Goal: Communication & Community: Answer question/provide support

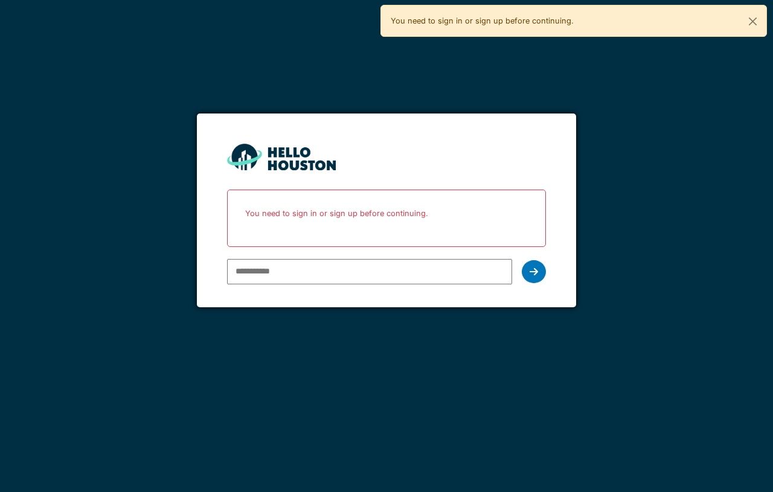
click at [331, 261] on input "email" at bounding box center [369, 271] width 284 height 25
click at [328, 264] on input "email" at bounding box center [369, 271] width 284 height 25
click at [260, 273] on input "email" at bounding box center [369, 271] width 284 height 25
click at [306, 271] on input "email" at bounding box center [369, 271] width 284 height 25
type input "**********"
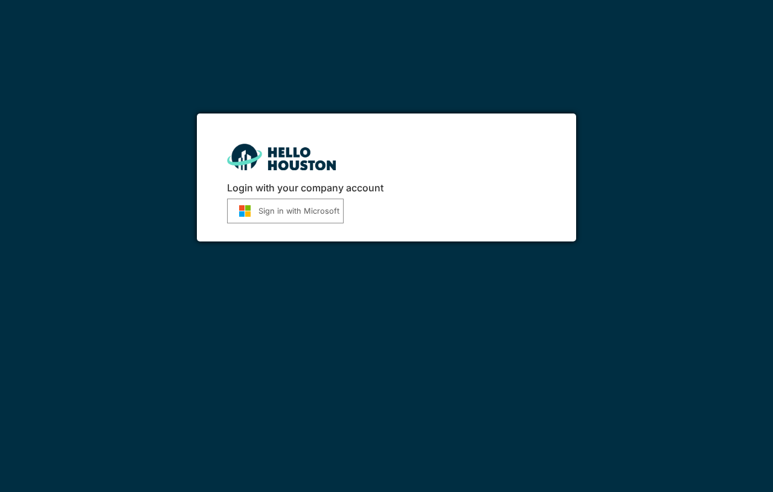
click at [311, 217] on button "Sign in with Microsoft" at bounding box center [285, 211] width 116 height 25
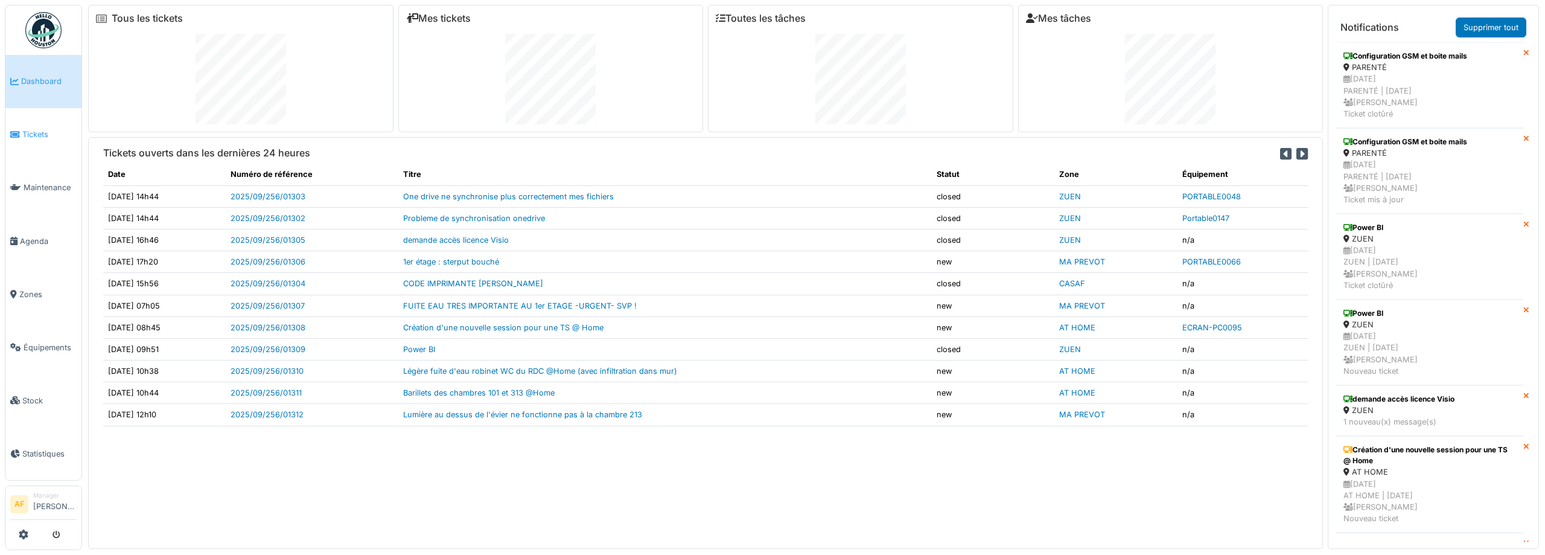
click at [40, 141] on link "Tickets" at bounding box center [43, 134] width 76 height 53
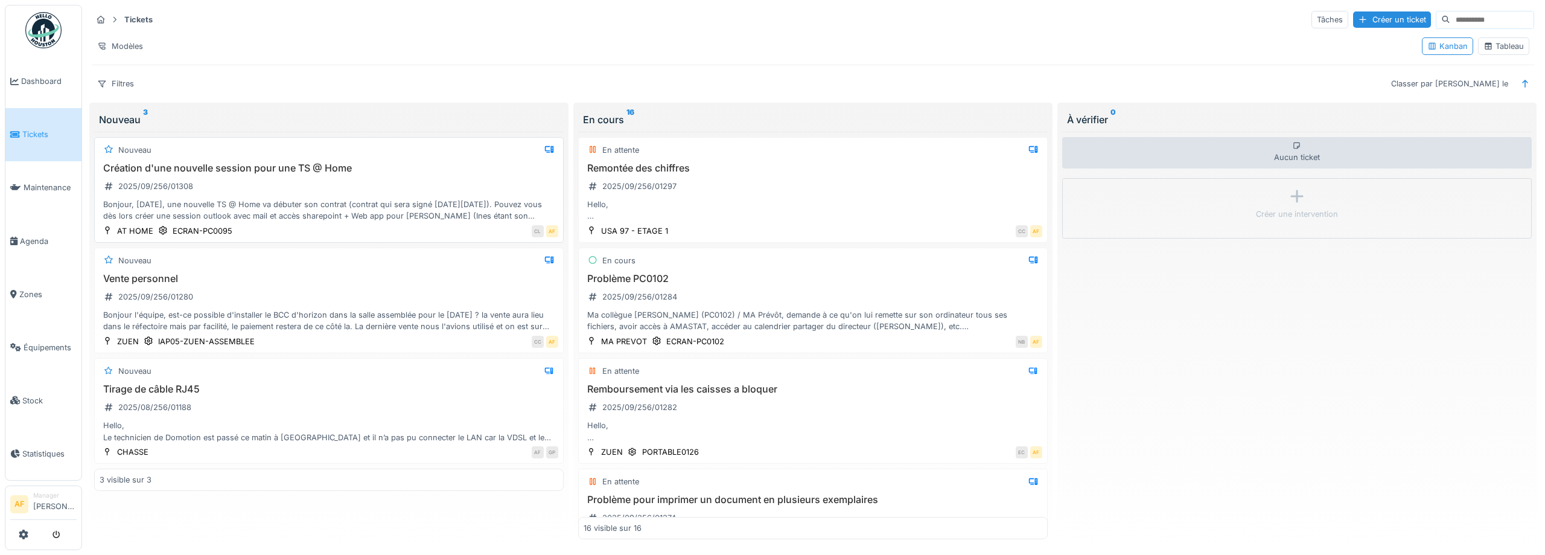
click at [311, 214] on div "Bonjour, ce jeudi, une nouvelle TS @ Home va débuter son contrat (contrat qui s…" at bounding box center [329, 210] width 459 height 23
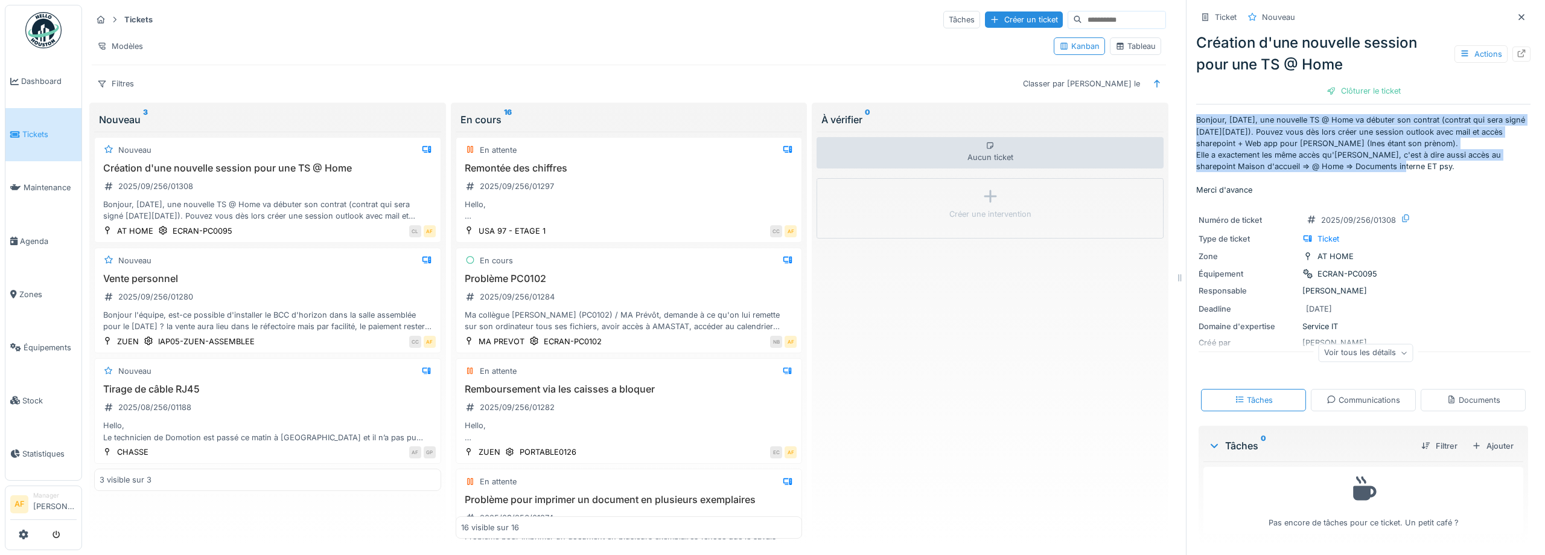
drag, startPoint x: 1196, startPoint y: 121, endPoint x: 1370, endPoint y: 168, distance: 179.7
click at [1370, 168] on p "Bonjour, [DATE], une nouvelle TS @ Home va débuter son contrat (contrat qui ser…" at bounding box center [1363, 154] width 334 height 81
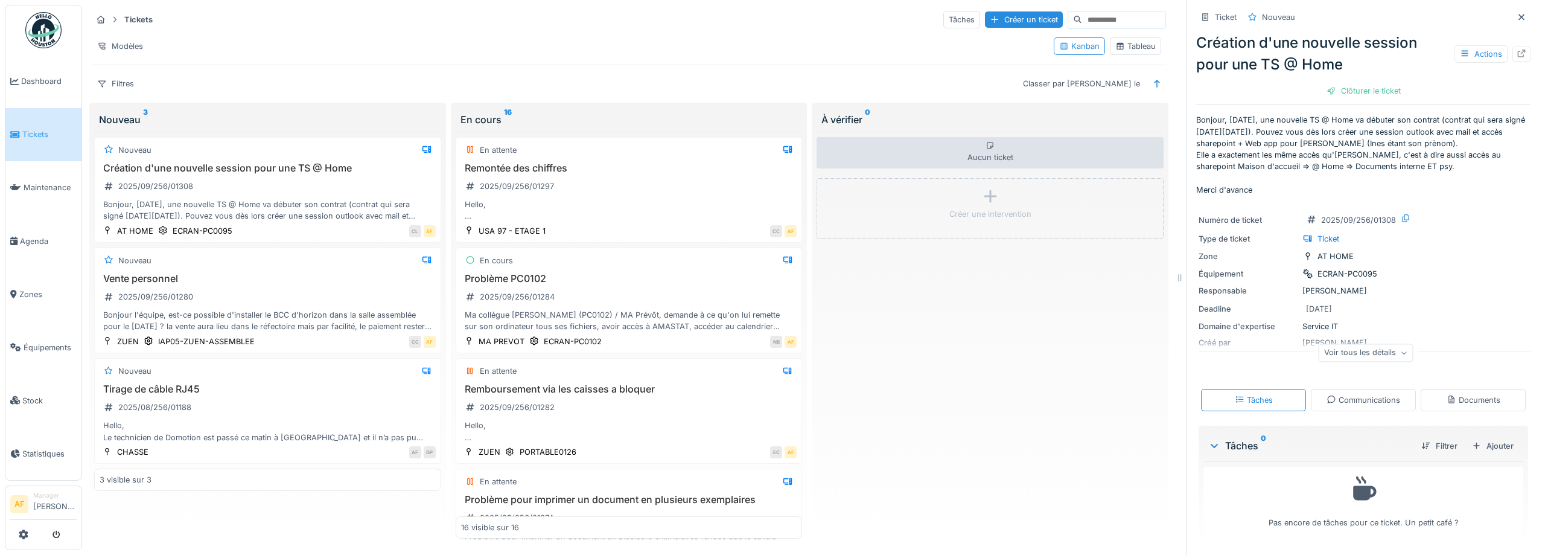
click at [1463, 170] on p "Bonjour, [DATE], une nouvelle TS @ Home va débuter son contrat (contrat qui ser…" at bounding box center [1363, 154] width 334 height 81
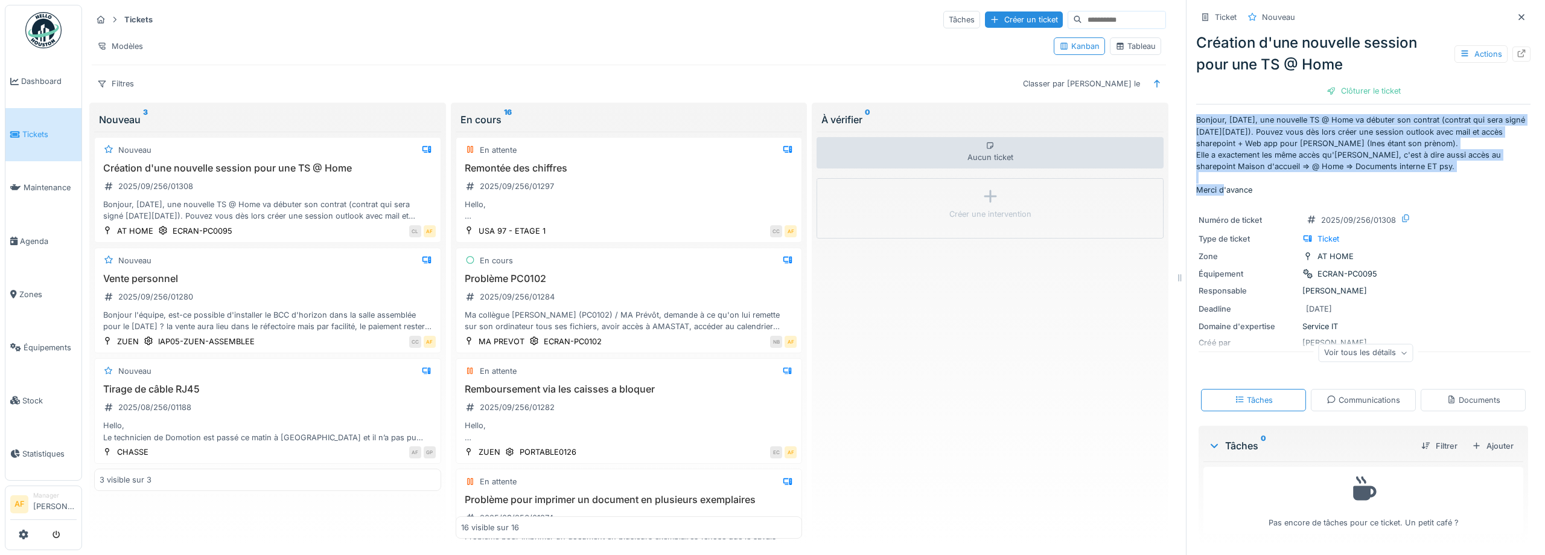
drag, startPoint x: 1461, startPoint y: 170, endPoint x: 1189, endPoint y: 116, distance: 277.4
click at [1196, 116] on p "Bonjour, [DATE], une nouvelle TS @ Home va débuter son contrat (contrat qui ser…" at bounding box center [1363, 154] width 334 height 81
copy p "Bonjour, ce jeudi, une nouvelle TS @ Home va débuter son contrat (contrat qui s…"
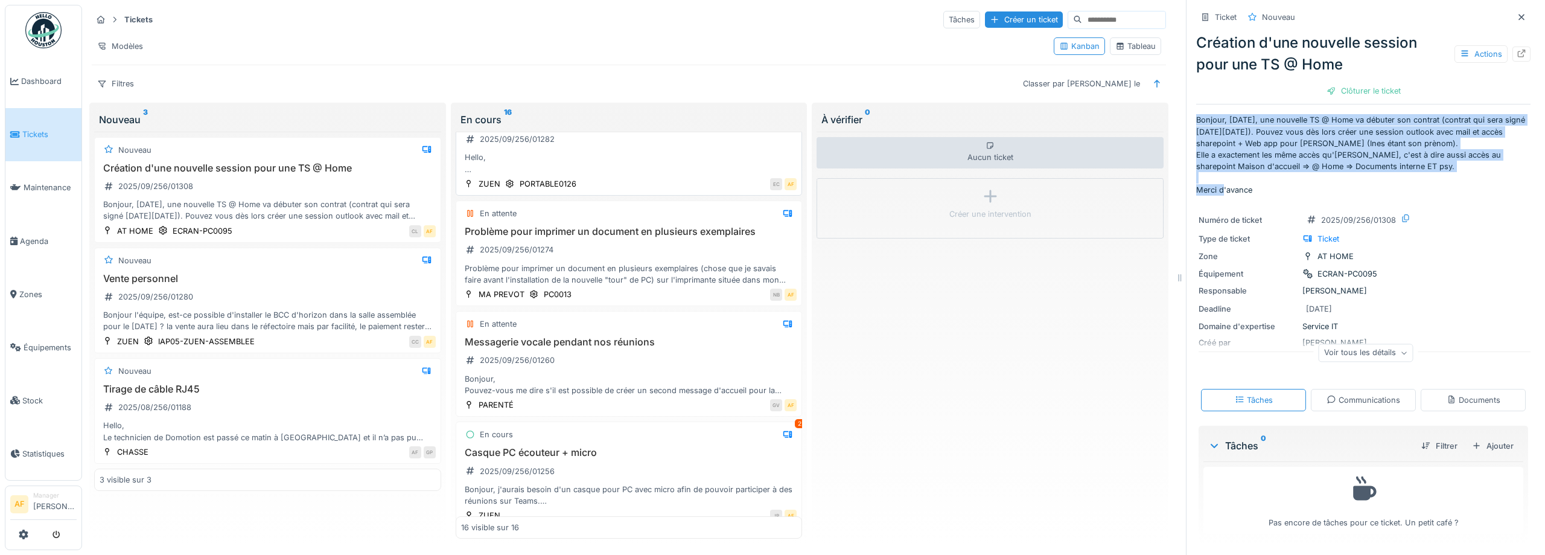
scroll to position [272, 0]
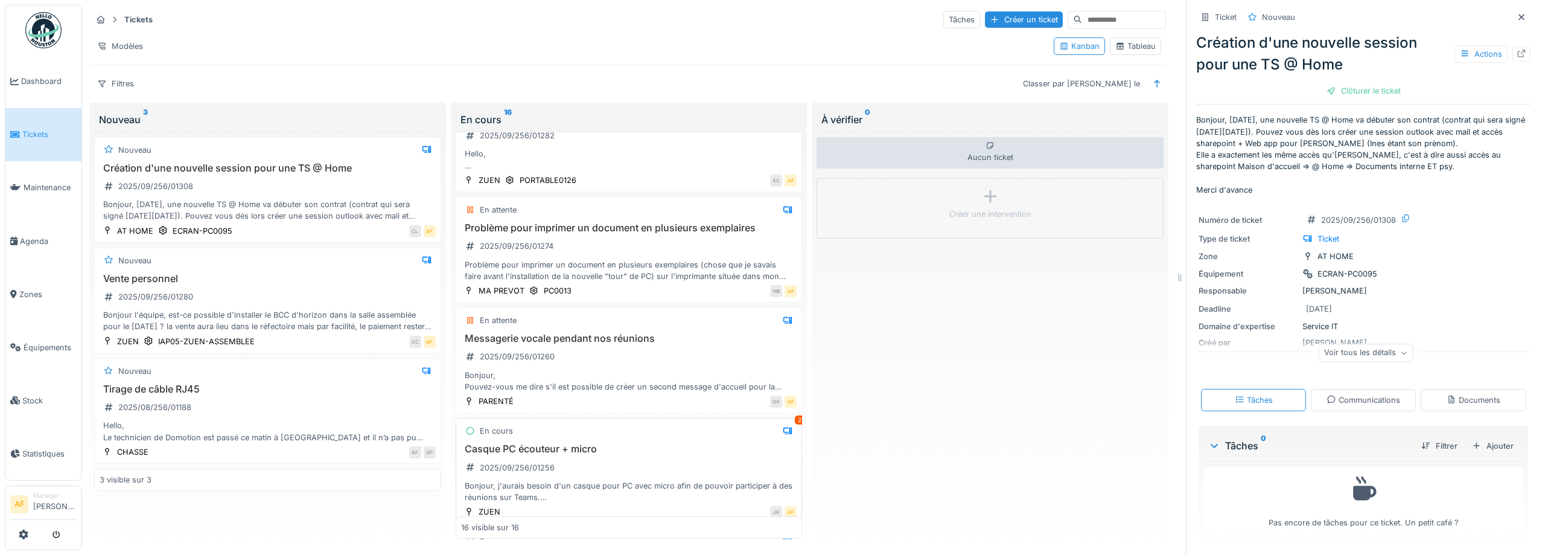
click at [615, 456] on div "Casque PC écouteur + micro 2025/09/256/01256 Bonjour, j'aurais besoin d'un casq…" at bounding box center [629, 473] width 336 height 60
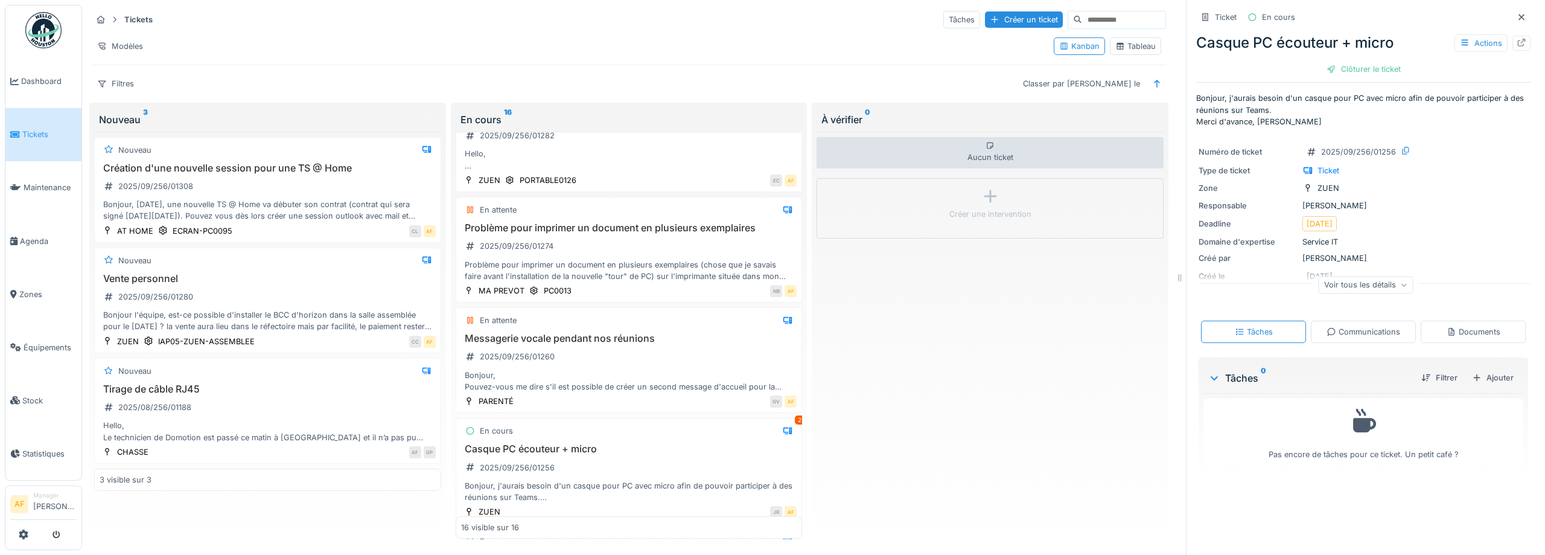
click at [1371, 339] on div "Communications" at bounding box center [1363, 332] width 105 height 22
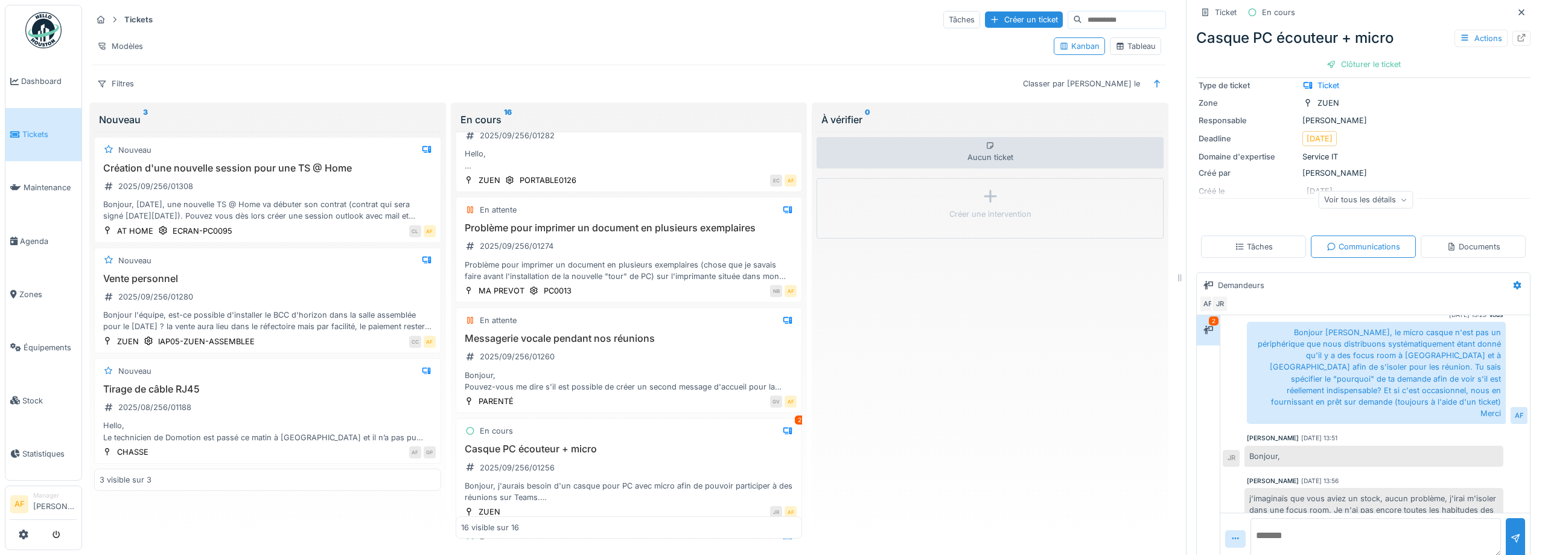
scroll to position [101, 0]
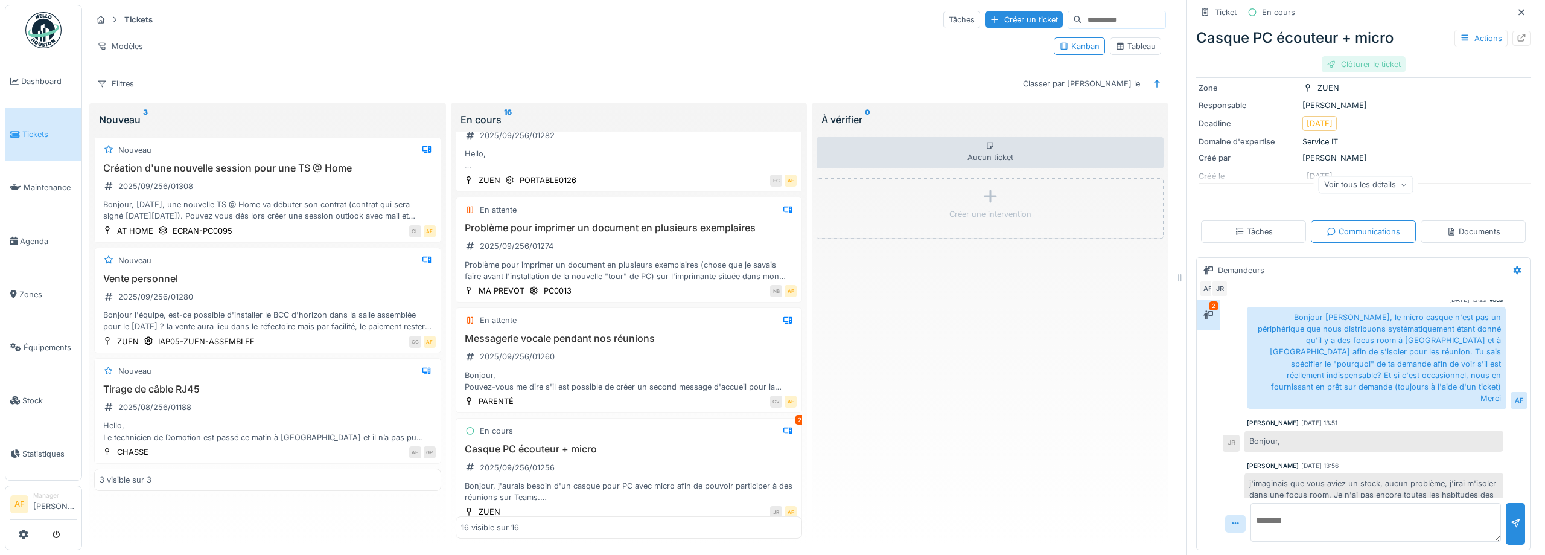
click at [1367, 69] on div "Clôturer le ticket" at bounding box center [1364, 64] width 84 height 16
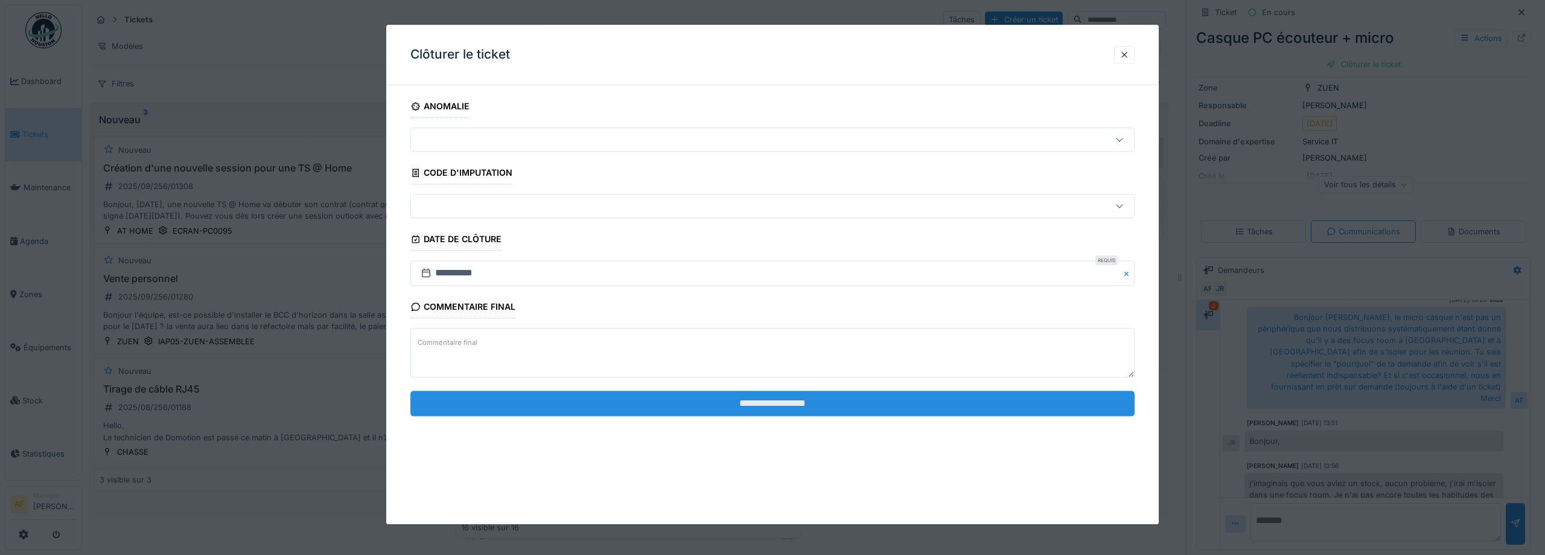
click at [808, 406] on input "**********" at bounding box center [772, 403] width 724 height 25
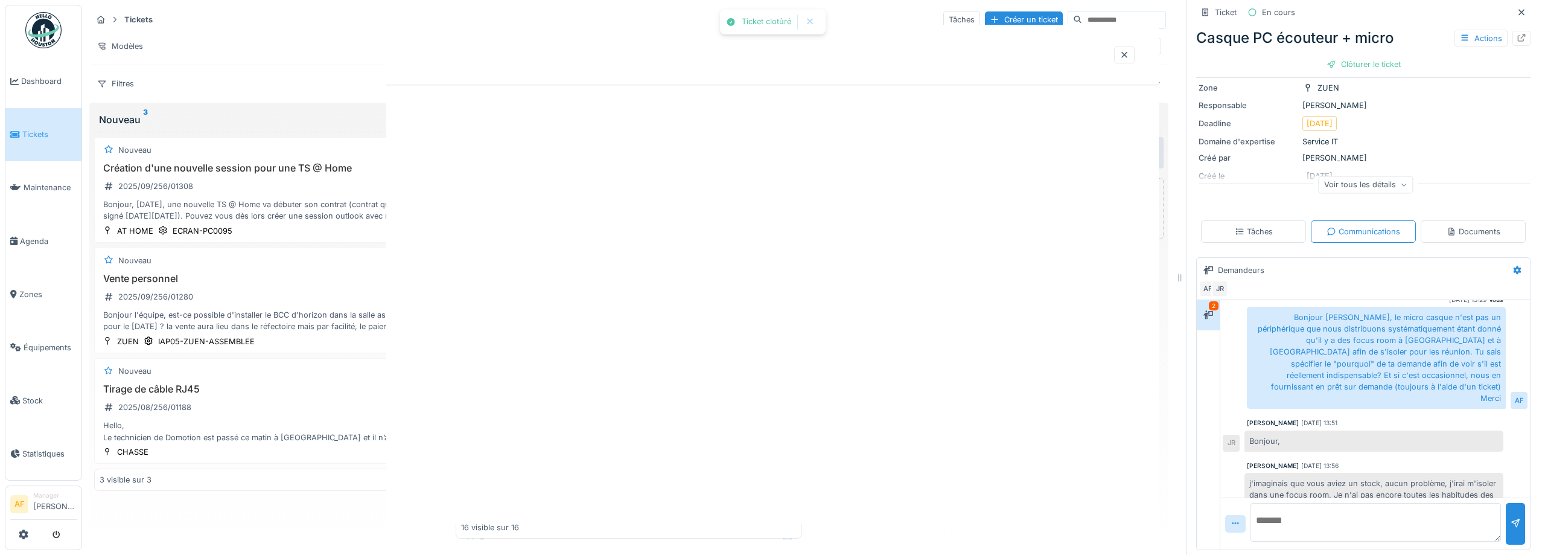
scroll to position [53, 0]
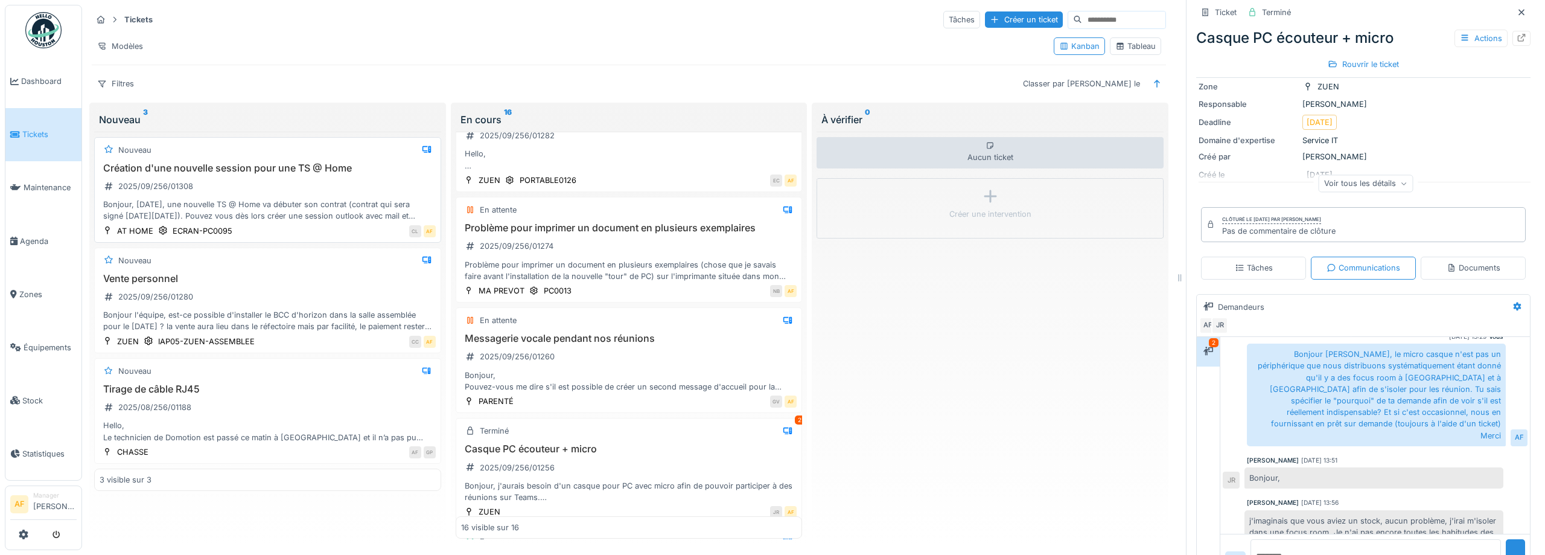
click at [345, 202] on div "Bonjour, [DATE], une nouvelle TS @ Home va débuter son contrat (contrat qui ser…" at bounding box center [268, 210] width 336 height 23
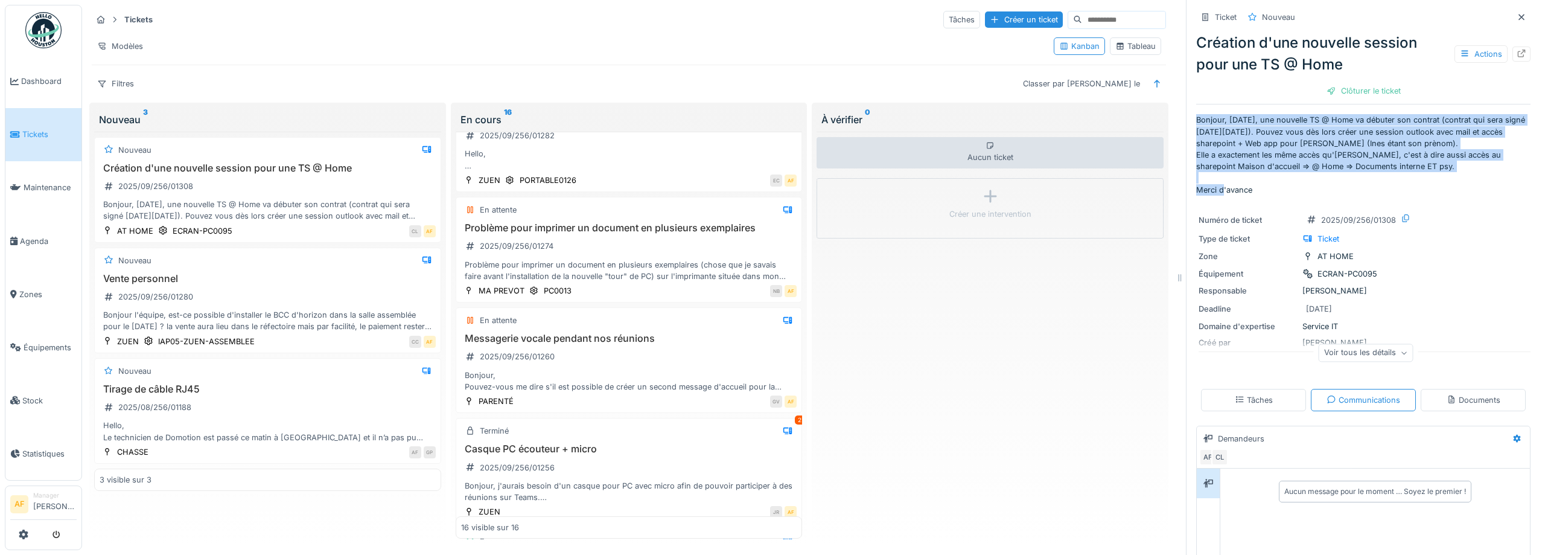
drag, startPoint x: 1465, startPoint y: 168, endPoint x: 1197, endPoint y: 115, distance: 273.1
click at [1197, 115] on p "Bonjour, [DATE], une nouvelle TS @ Home va débuter son contrat (contrat qui ser…" at bounding box center [1363, 154] width 334 height 81
copy p "Bonjour, ce jeudi, une nouvelle TS @ Home va débuter son contrat (contrat qui s…"
click at [30, 132] on span "Tickets" at bounding box center [49, 134] width 54 height 11
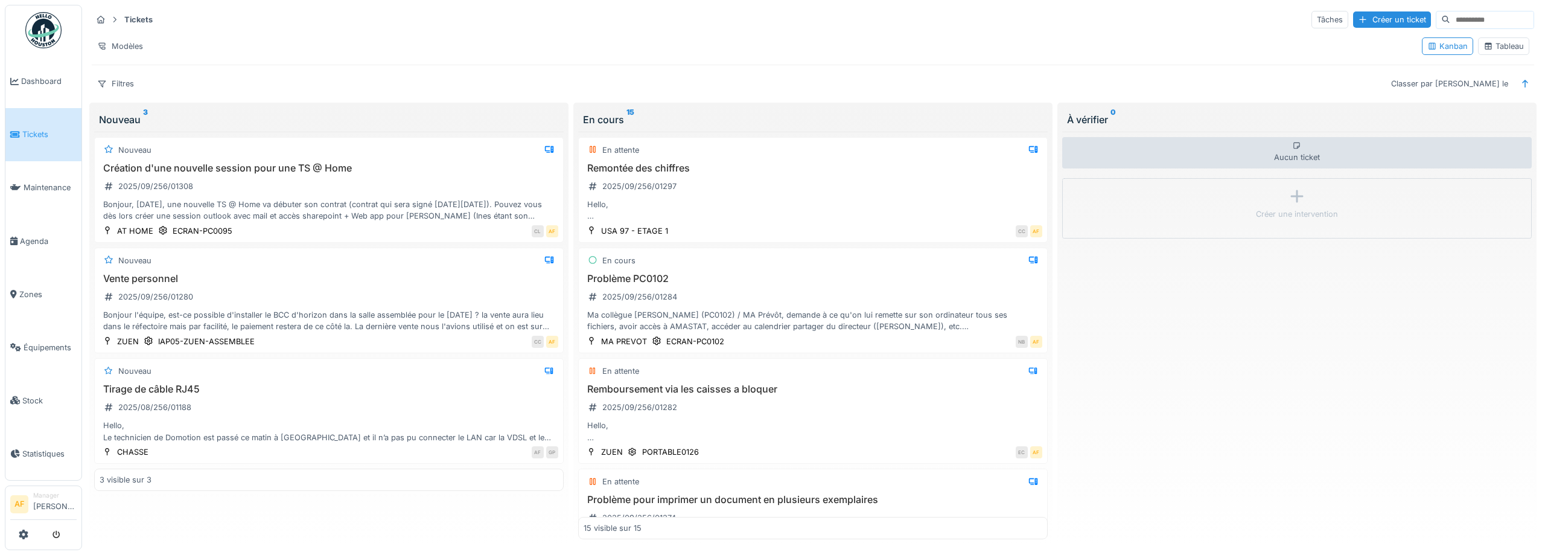
click at [42, 132] on span "Tickets" at bounding box center [49, 134] width 54 height 11
click at [382, 210] on div "Bonjour, [DATE], une nouvelle TS @ Home va débuter son contrat (contrat qui ser…" at bounding box center [329, 210] width 459 height 23
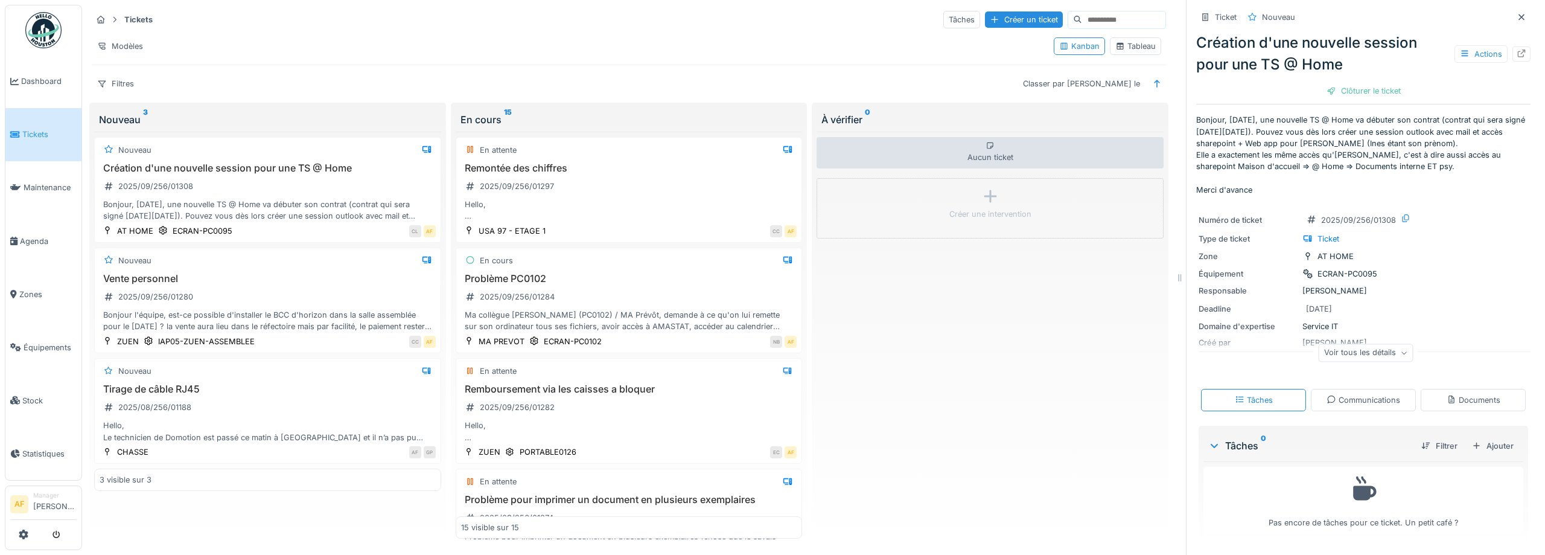
click at [1368, 398] on div "Communications" at bounding box center [1364, 399] width 74 height 11
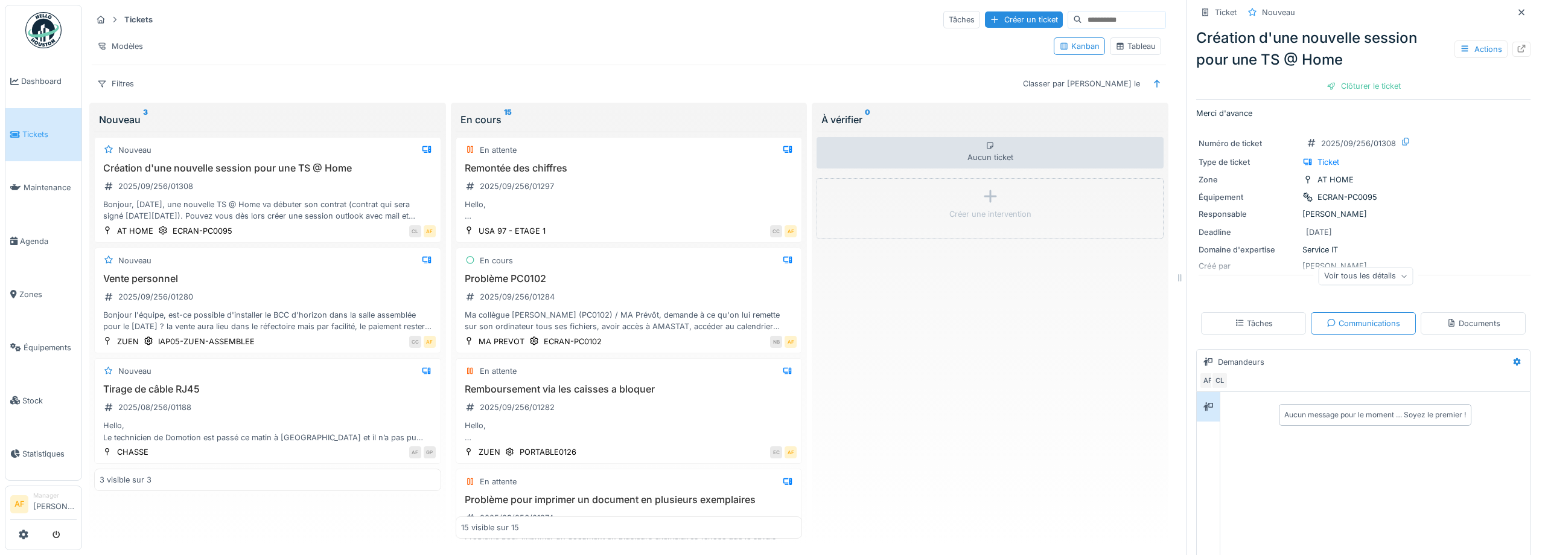
scroll to position [163, 0]
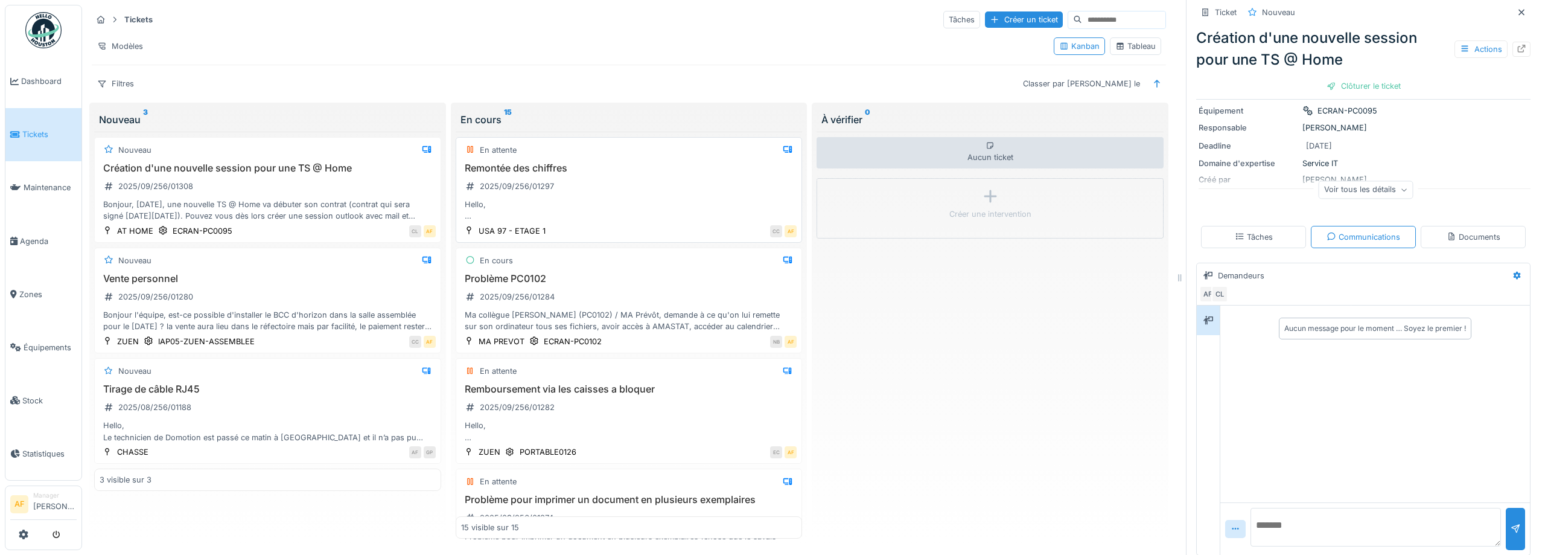
click at [616, 200] on div "Hello, La remontée des chiffres de B06 via Localpos et l'addition des trois rés…" at bounding box center [629, 210] width 336 height 23
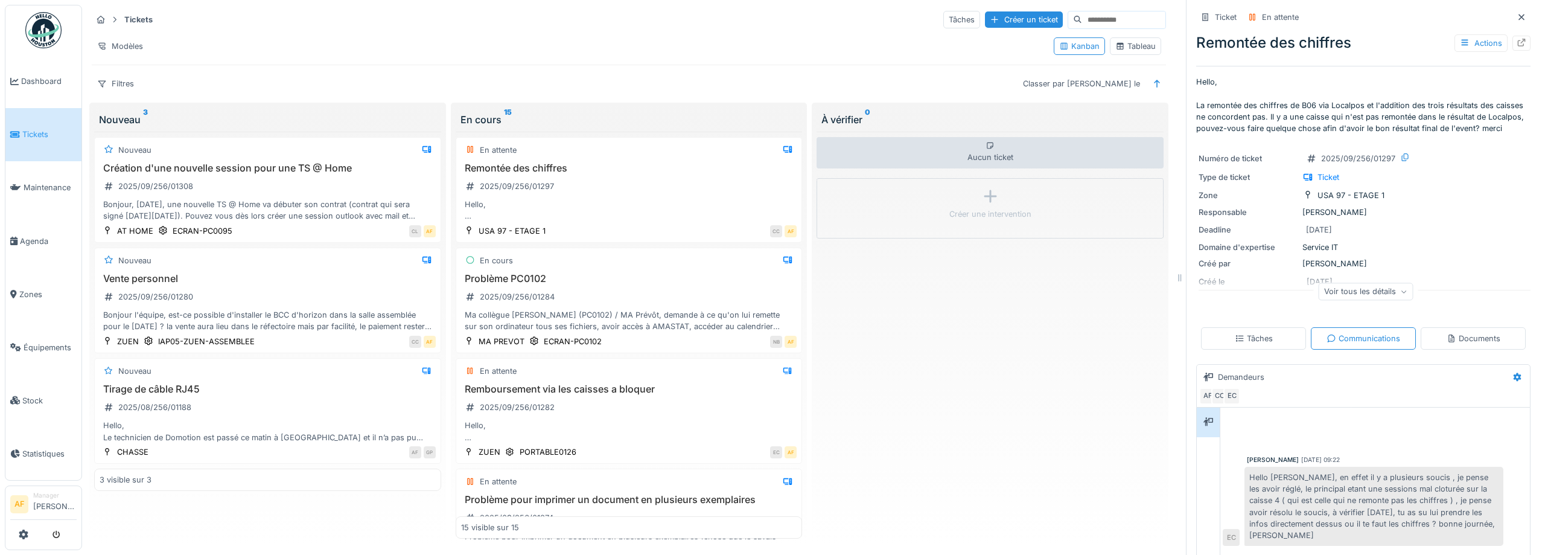
scroll to position [108, 0]
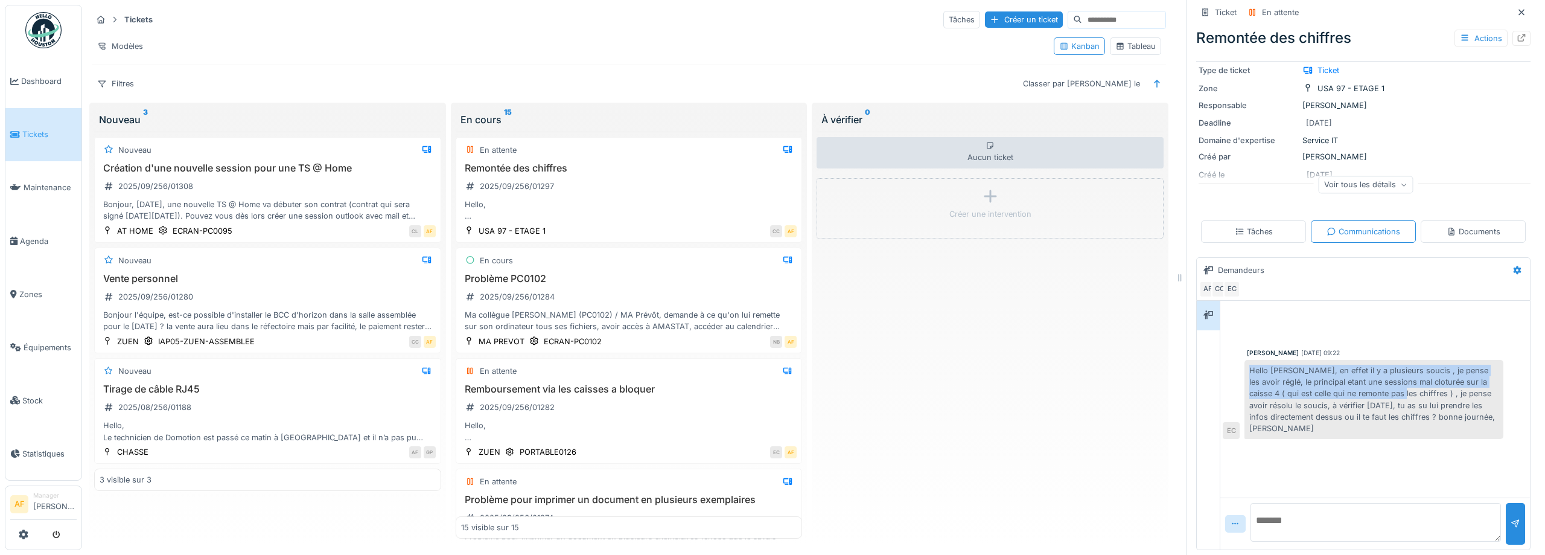
drag, startPoint x: 1244, startPoint y: 374, endPoint x: 1385, endPoint y: 406, distance: 144.8
click at [1385, 406] on div "Hello [PERSON_NAME], en effet il y a plusieurs soucis , je pense les avoir régl…" at bounding box center [1363, 399] width 281 height 79
click at [1084, 358] on div "Aucun ticket Créer une intervention" at bounding box center [990, 335] width 347 height 407
click at [695, 302] on div "Problème PC0102 2025/09/256/01284 Ma collègue [PERSON_NAME] (PC0102) / MA Prévô…" at bounding box center [629, 303] width 336 height 60
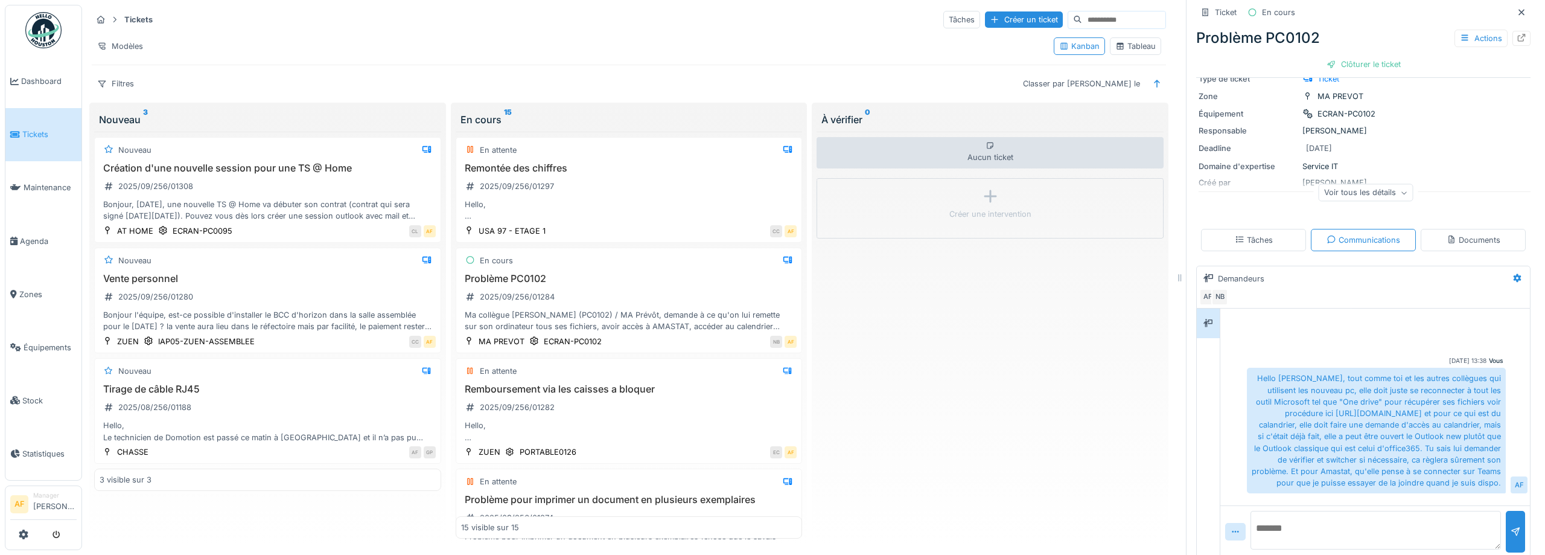
scroll to position [136, 0]
